Goal: Register for event/course

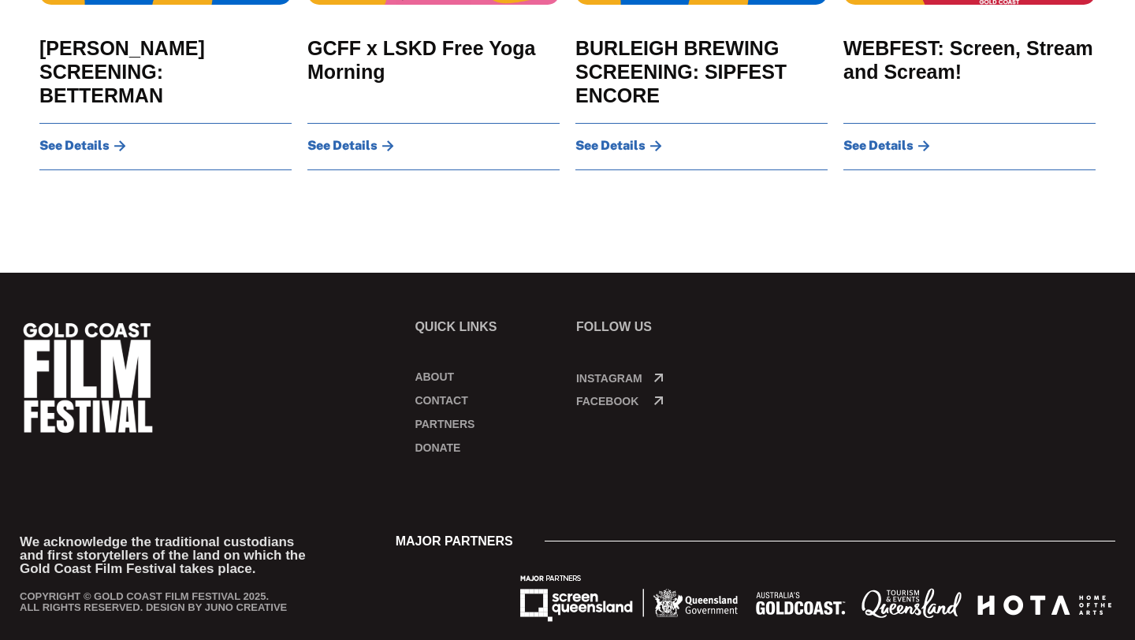
scroll to position [1079, 0]
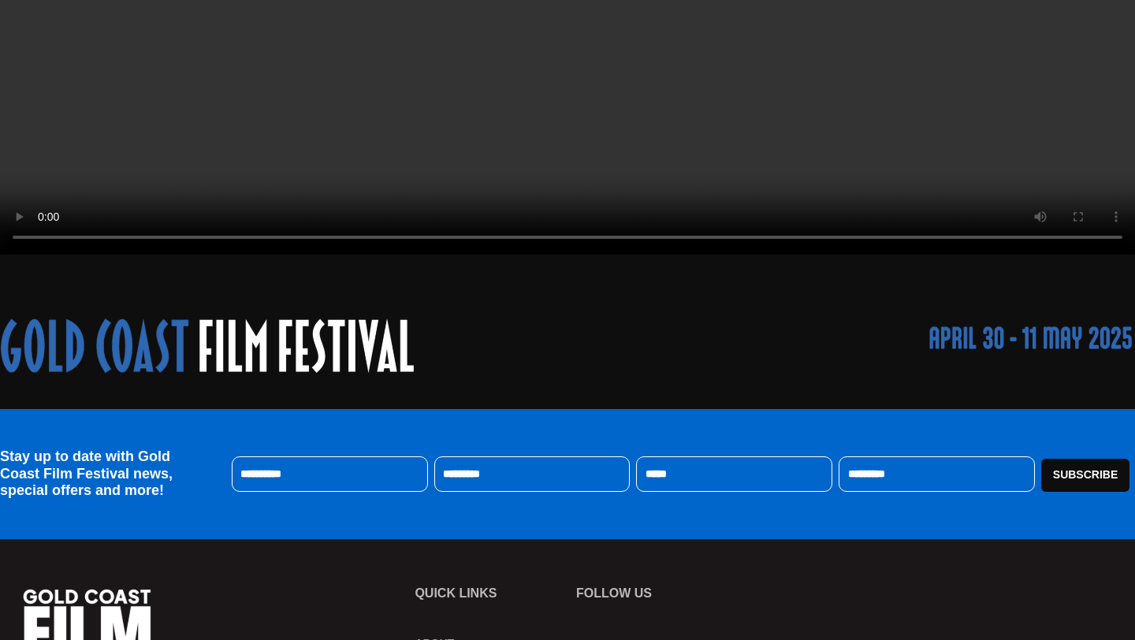
scroll to position [785, 0]
